Goal: Information Seeking & Learning: Learn about a topic

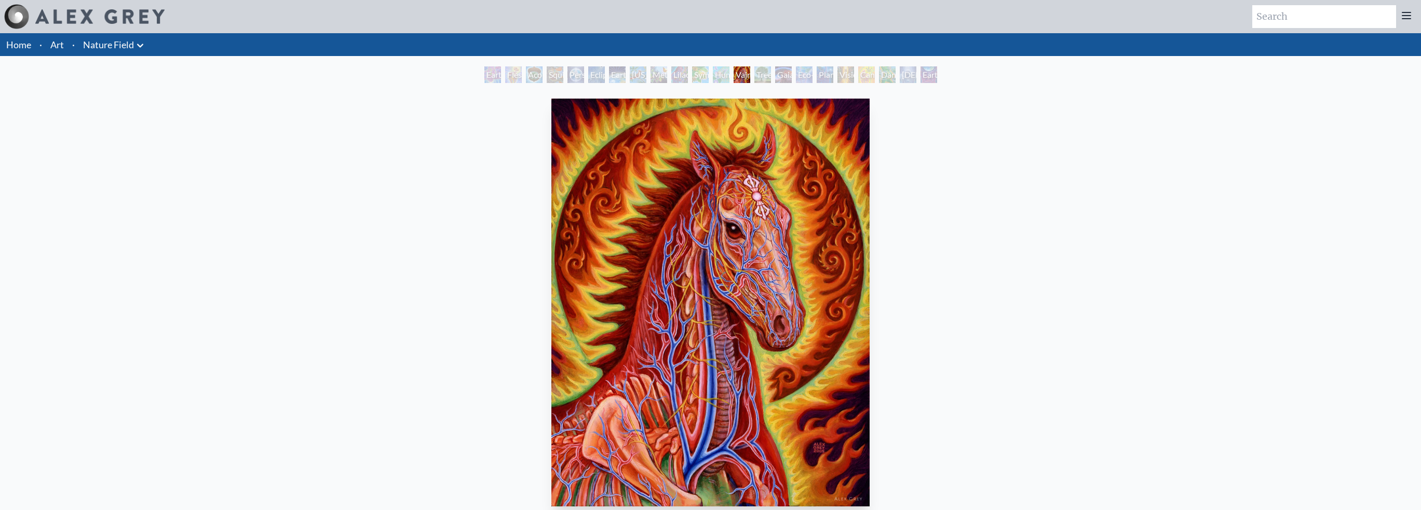
scroll to position [52, 0]
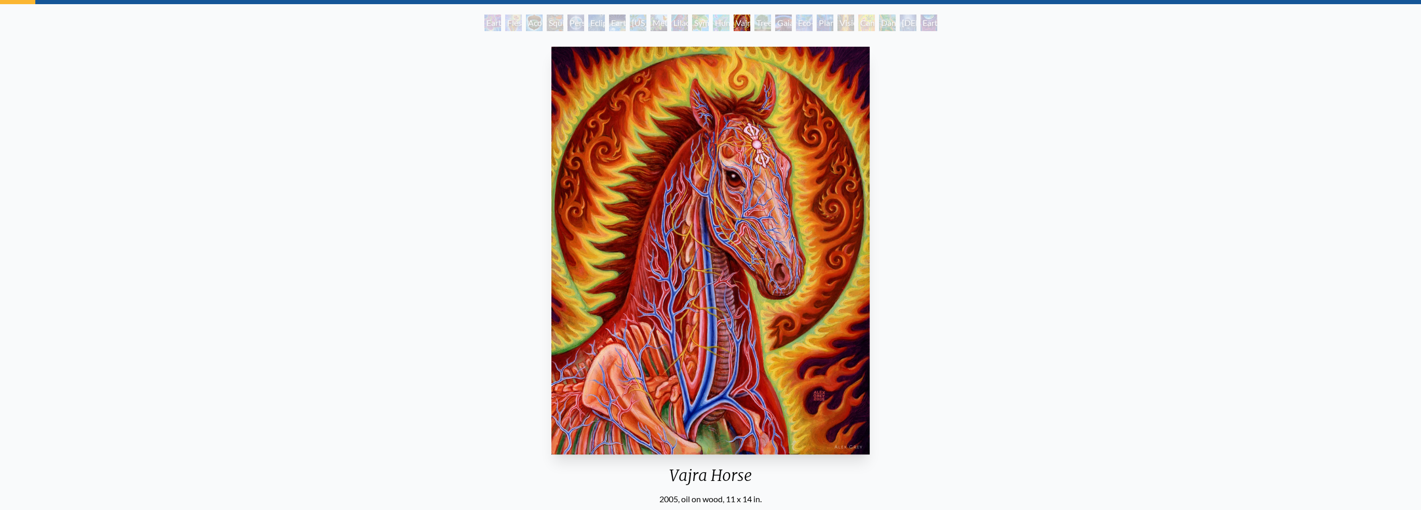
click at [703, 23] on div "Symbiosis: Gall Wasp & Oak Tree" at bounding box center [700, 23] width 17 height 17
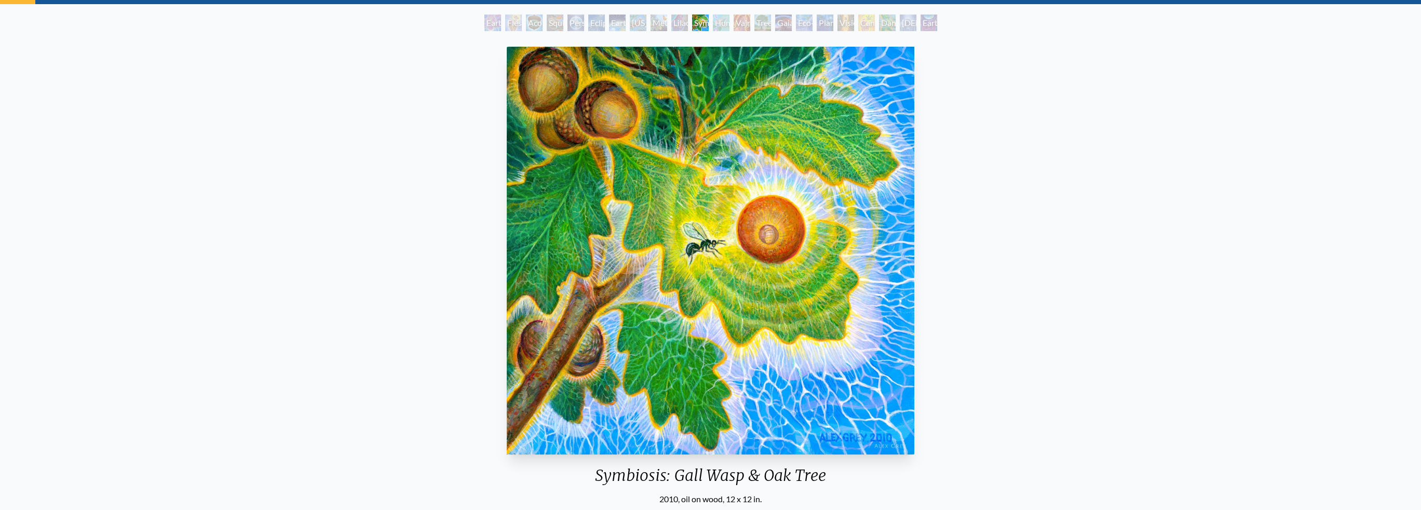
click at [692, 24] on div "Symbiosis: Gall Wasp & Oak Tree" at bounding box center [700, 23] width 17 height 17
click at [602, 18] on div "Eclipse" at bounding box center [596, 23] width 17 height 17
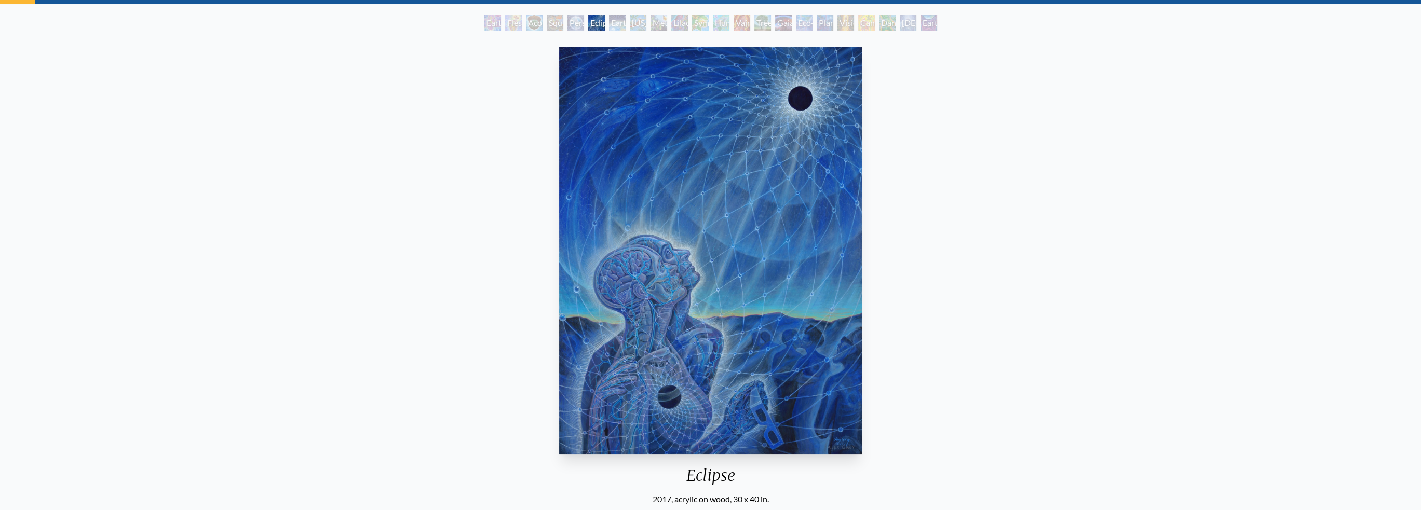
click at [625, 18] on div "Earth Energies" at bounding box center [617, 23] width 17 height 17
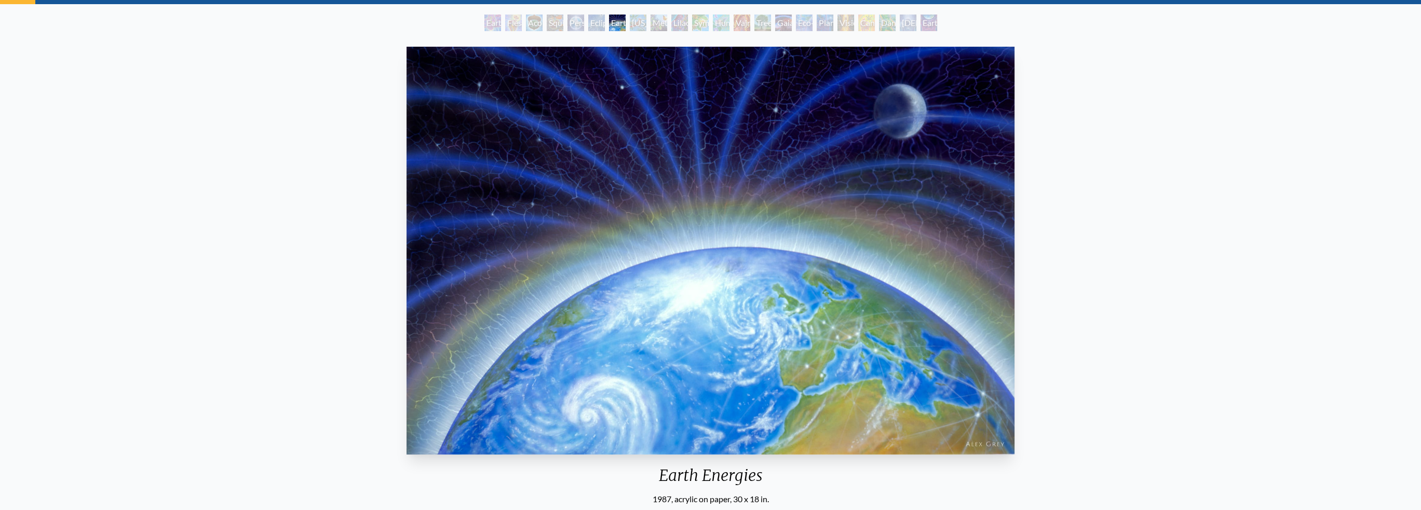
click at [567, 23] on div "Person Planet" at bounding box center [575, 23] width 17 height 17
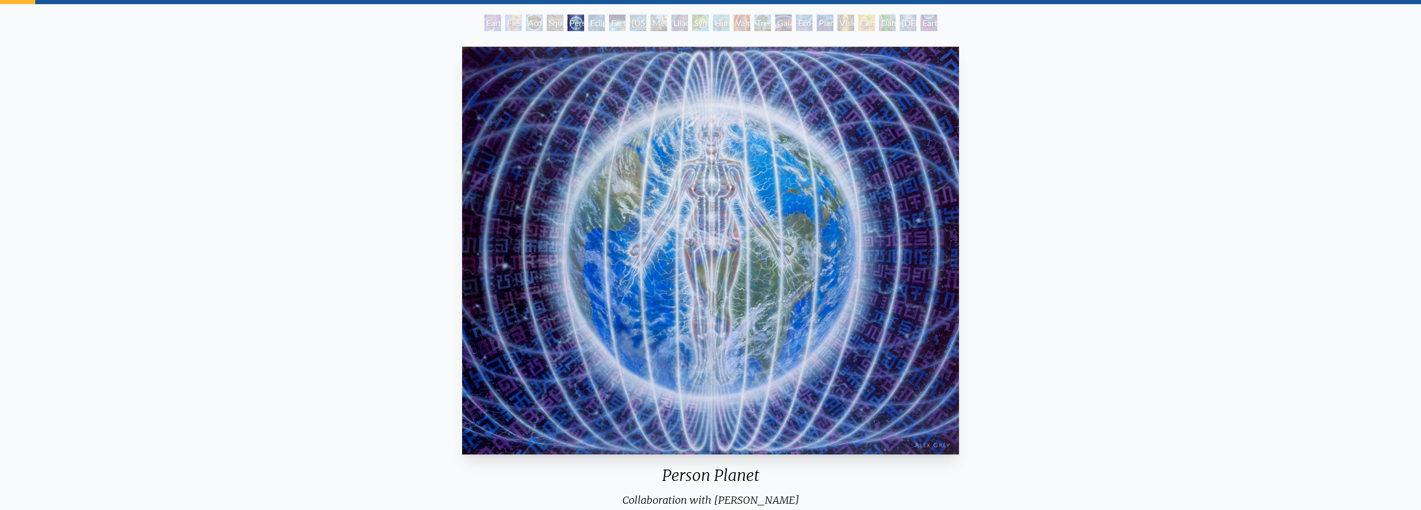
click at [536, 22] on div "Acorn Dream" at bounding box center [534, 23] width 17 height 17
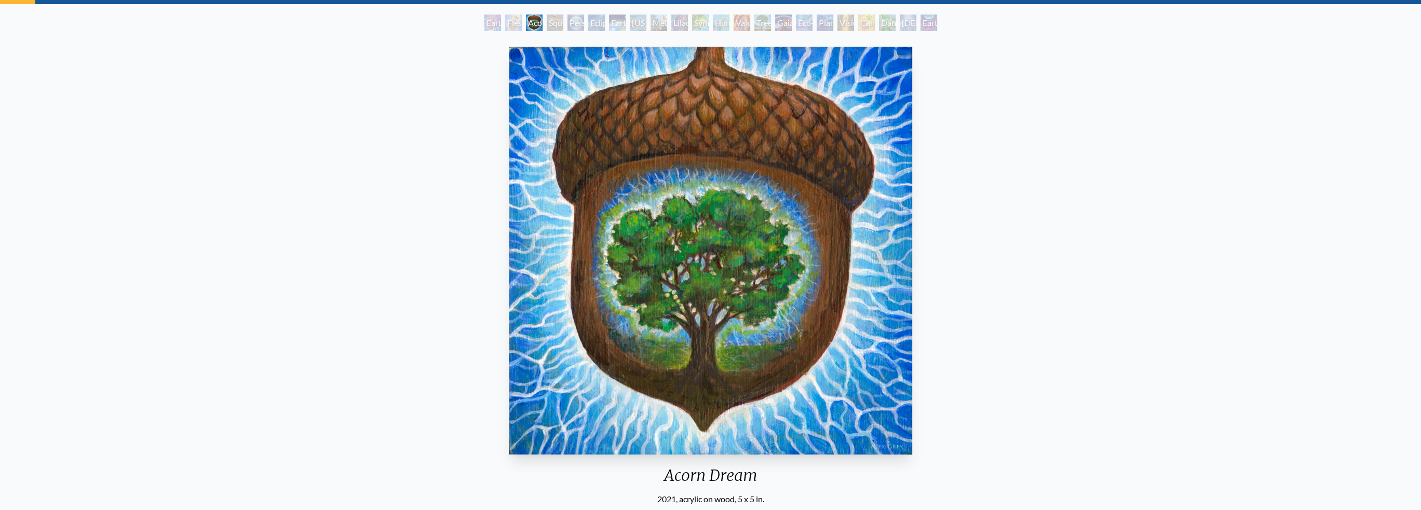
click at [501, 24] on div "Earth Witness" at bounding box center [492, 23] width 17 height 17
